Goal: Navigation & Orientation: Go to known website

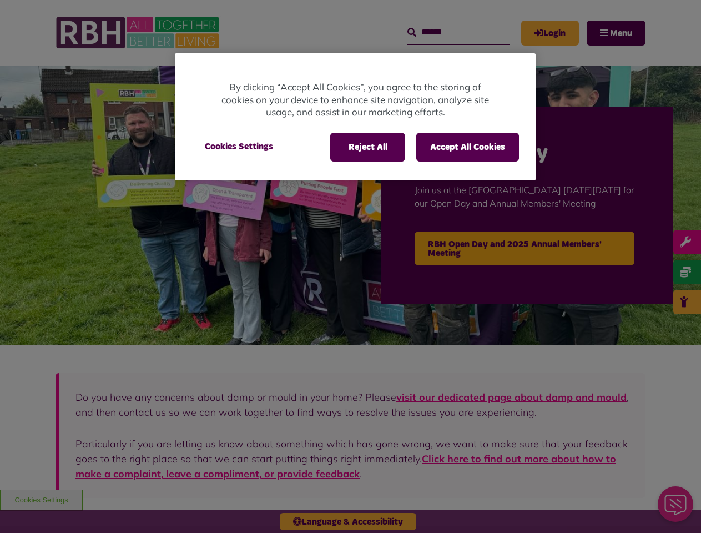
click at [350, 266] on div at bounding box center [350, 266] width 701 height 533
click at [367, 147] on button "Reject All" at bounding box center [367, 147] width 75 height 29
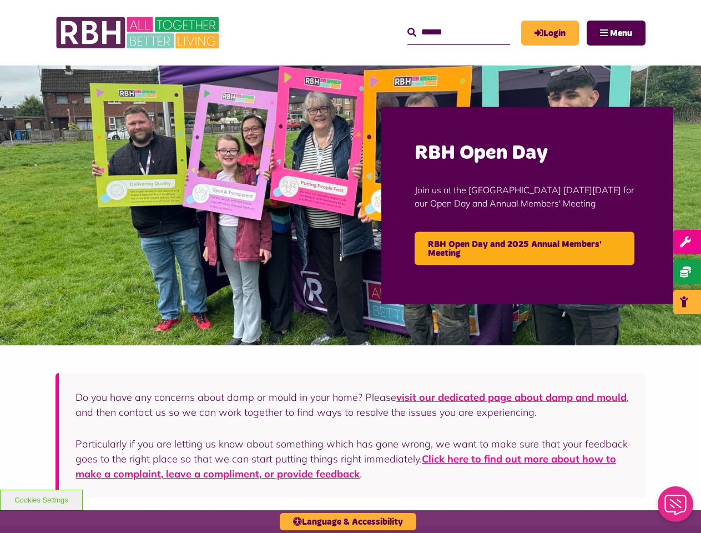
click at [467, 147] on button "Accept All Cookies" at bounding box center [467, 147] width 103 height 29
click at [239, 147] on img at bounding box center [350, 205] width 701 height 280
